Goal: Check status: Check status

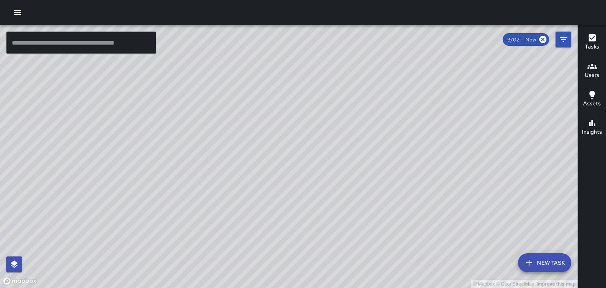
click at [542, 44] on div "9/02 — Now" at bounding box center [526, 39] width 47 height 13
click at [593, 76] on h6 "Users" at bounding box center [592, 75] width 15 height 9
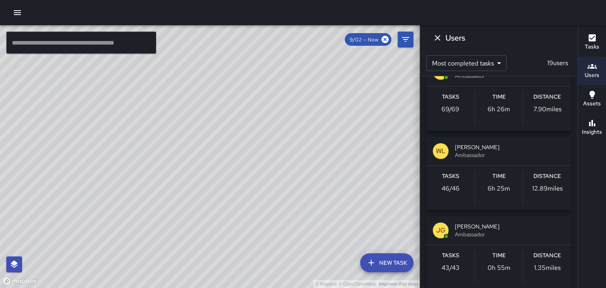
scroll to position [111, 0]
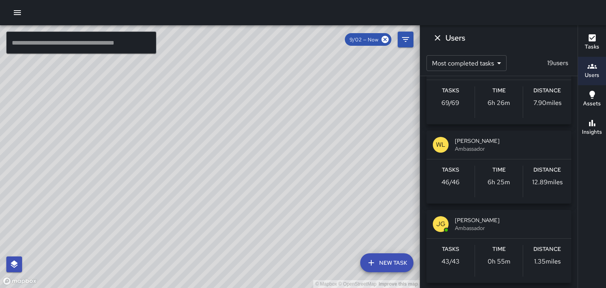
click at [533, 145] on span "Ambassador" at bounding box center [510, 149] width 110 height 8
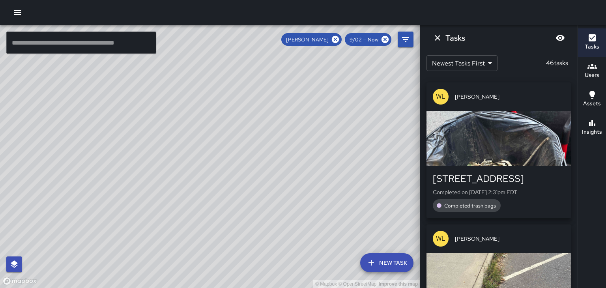
click at [555, 145] on div "button" at bounding box center [499, 138] width 145 height 55
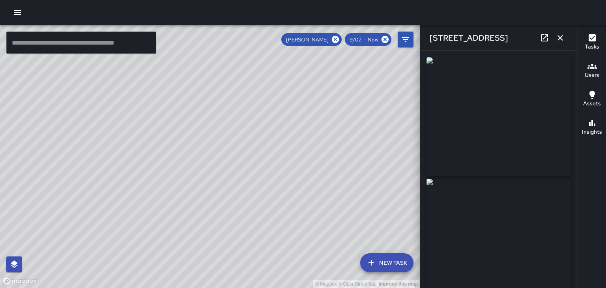
click at [561, 38] on icon "button" at bounding box center [561, 38] width 6 height 6
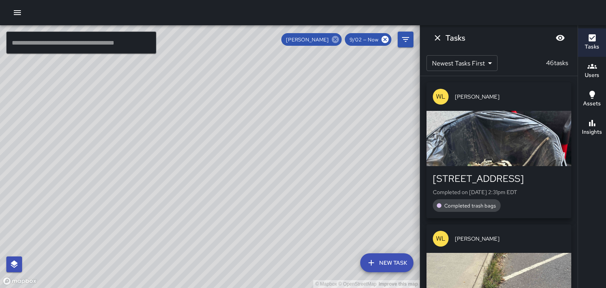
click at [338, 41] on icon at bounding box center [335, 39] width 7 height 7
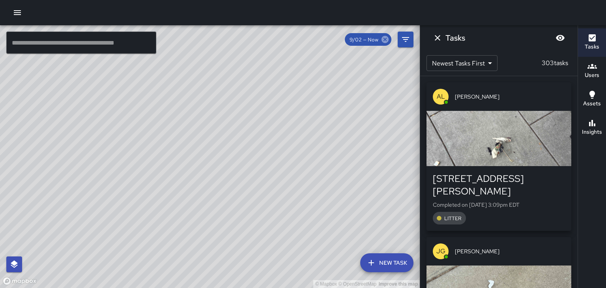
click at [386, 43] on icon at bounding box center [385, 39] width 9 height 9
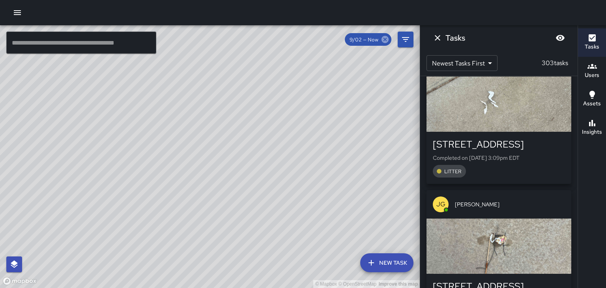
scroll to position [192, 0]
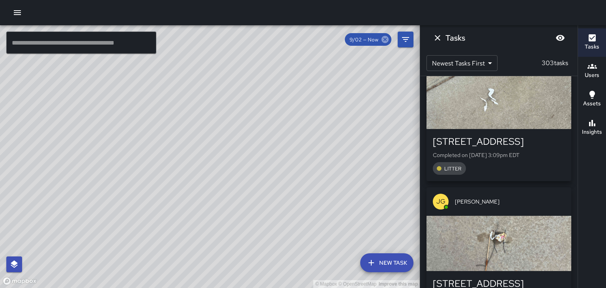
click at [388, 41] on icon at bounding box center [385, 39] width 9 height 9
click at [439, 42] on icon "Dismiss" at bounding box center [437, 37] width 9 height 9
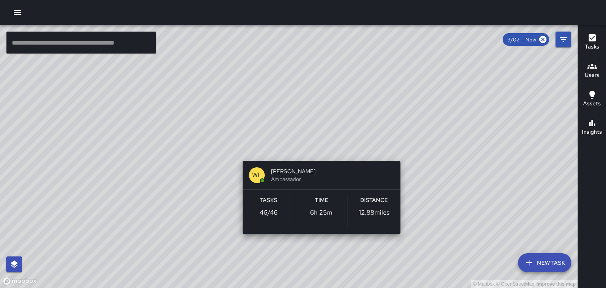
scroll to position [415, 0]
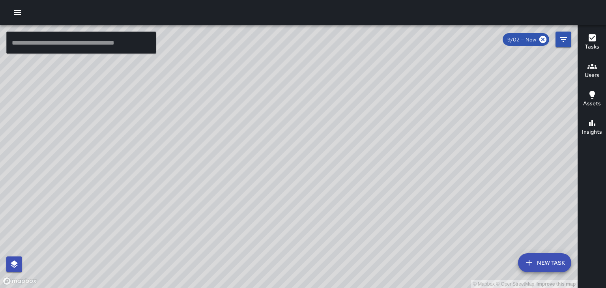
click at [587, 76] on h6 "Users" at bounding box center [592, 75] width 15 height 9
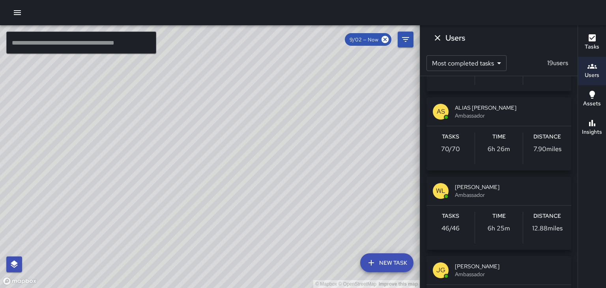
scroll to position [67, 0]
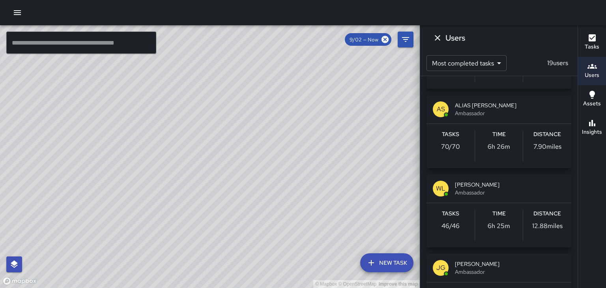
click at [536, 166] on div "Tasks 70 / 70 Time 6h 26m Distance 7.90 miles" at bounding box center [499, 146] width 145 height 44
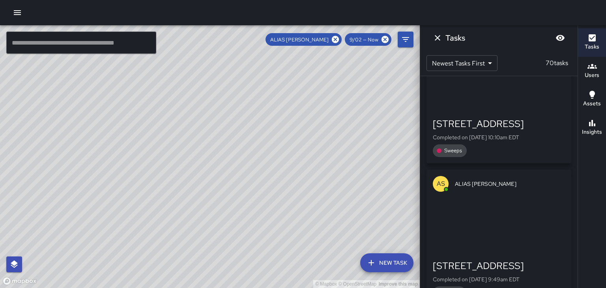
scroll to position [6350, 0]
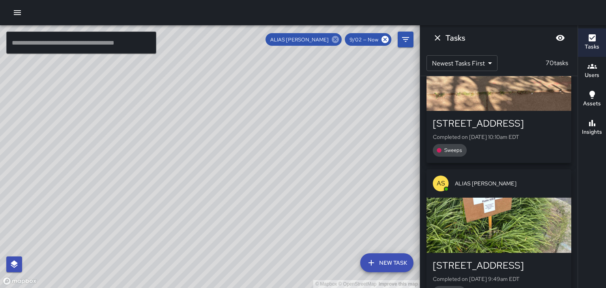
click at [336, 40] on icon at bounding box center [335, 39] width 9 height 9
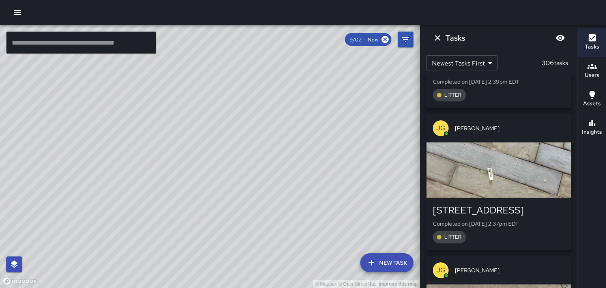
click at [436, 38] on icon "Dismiss" at bounding box center [437, 37] width 9 height 9
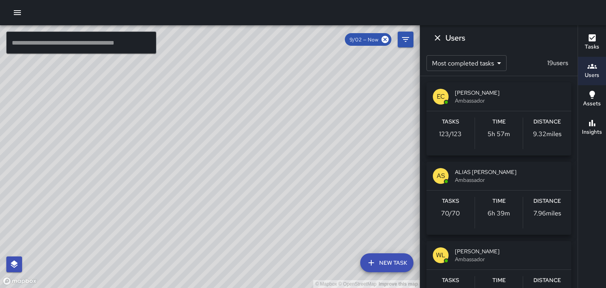
click at [439, 34] on icon "Dismiss" at bounding box center [437, 37] width 9 height 9
